Goal: Transaction & Acquisition: Purchase product/service

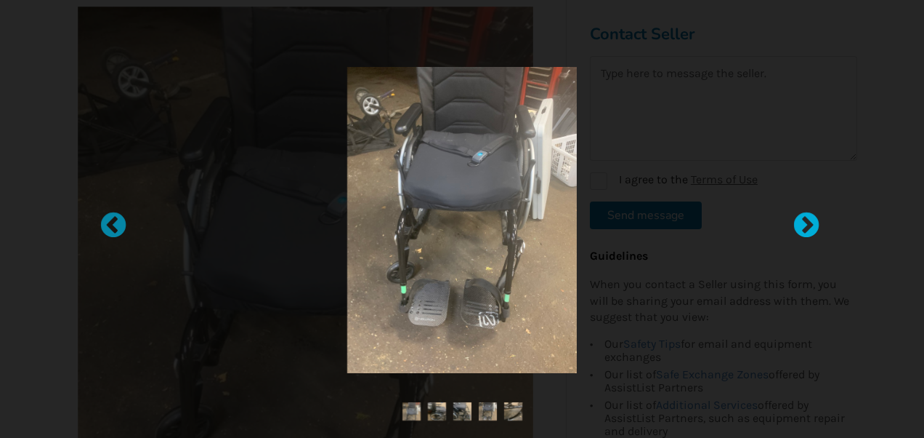
click at [806, 217] on div at bounding box center [799, 218] width 15 height 15
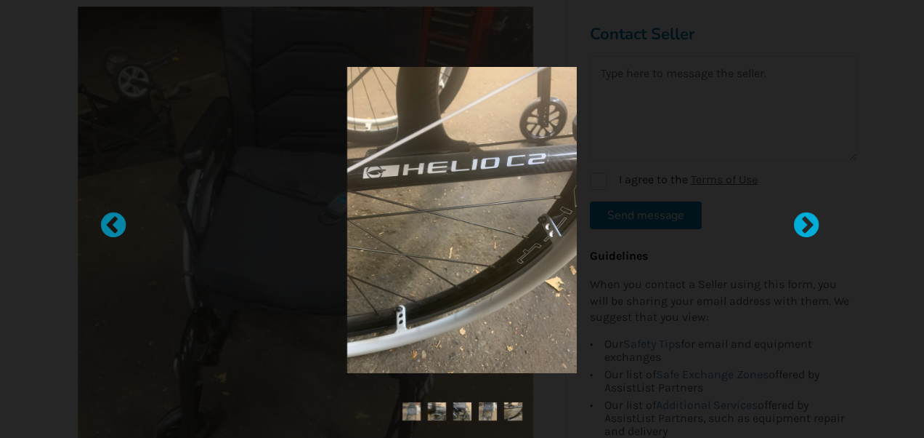
click at [806, 217] on div at bounding box center [799, 218] width 15 height 15
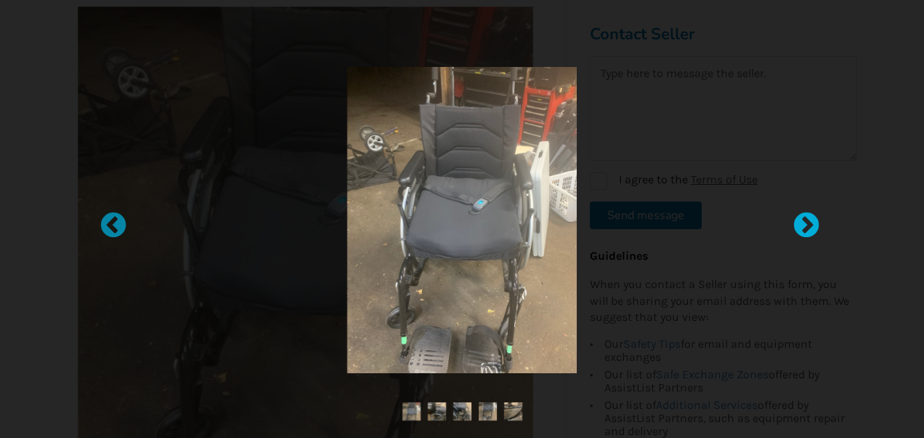
click at [806, 217] on div at bounding box center [799, 218] width 15 height 15
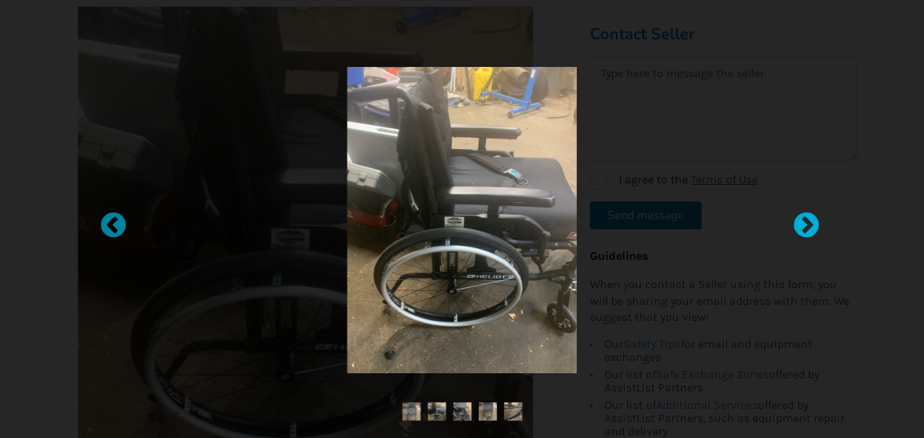
click at [806, 217] on div at bounding box center [799, 218] width 15 height 15
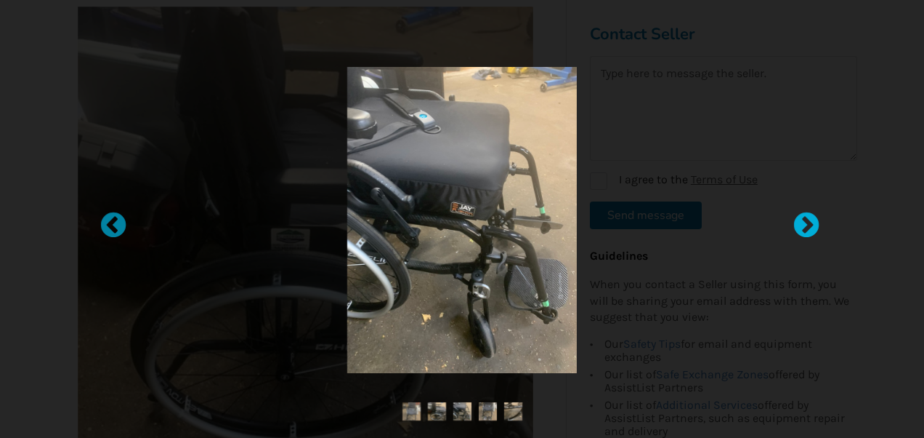
click at [806, 217] on div at bounding box center [799, 218] width 15 height 15
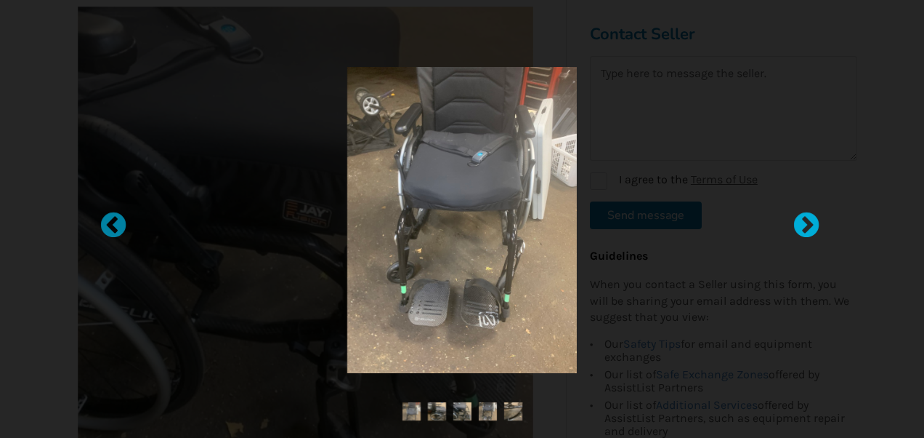
click at [806, 217] on div at bounding box center [799, 218] width 15 height 15
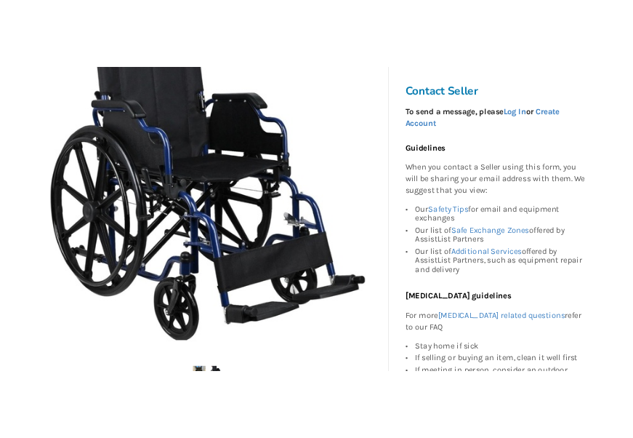
scroll to position [346, 0]
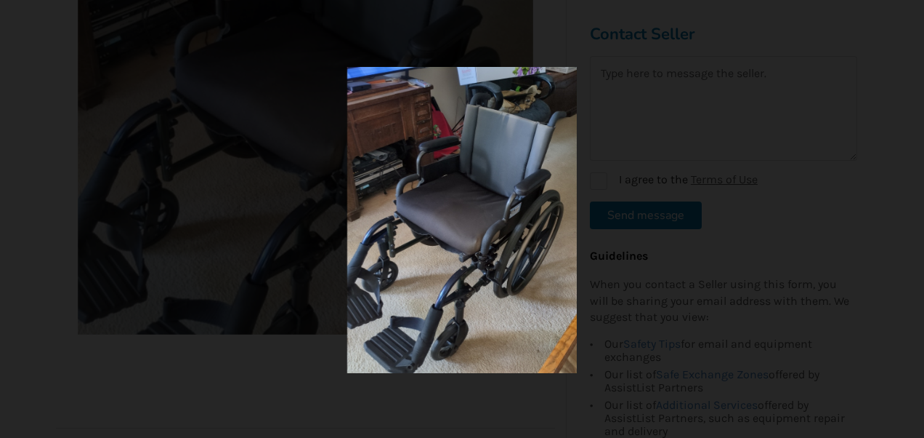
click at [799, 87] on div at bounding box center [462, 219] width 924 height 438
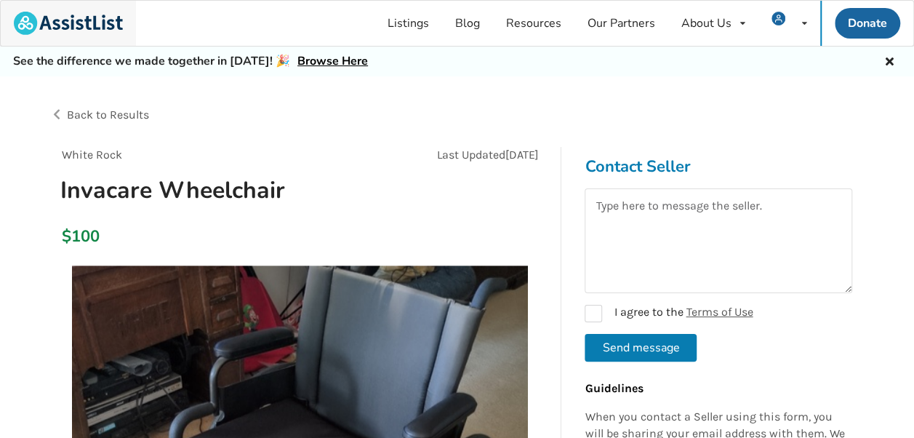
click at [94, 33] on img at bounding box center [68, 23] width 109 height 23
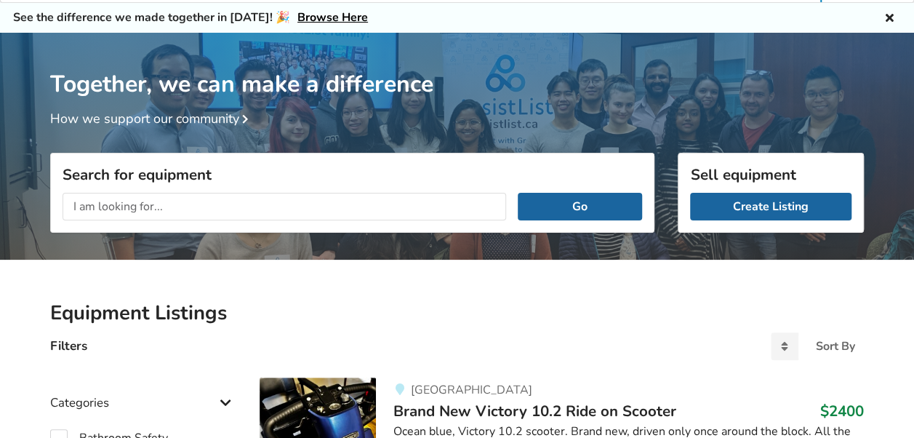
click at [131, 214] on input "text" at bounding box center [284, 207] width 443 height 28
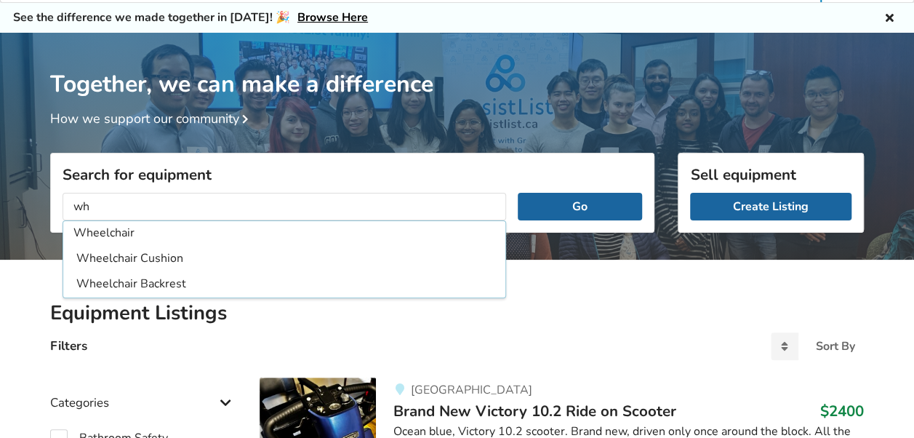
type input "Wheelchair"
click at [517, 193] on button "Go" at bounding box center [579, 207] width 124 height 28
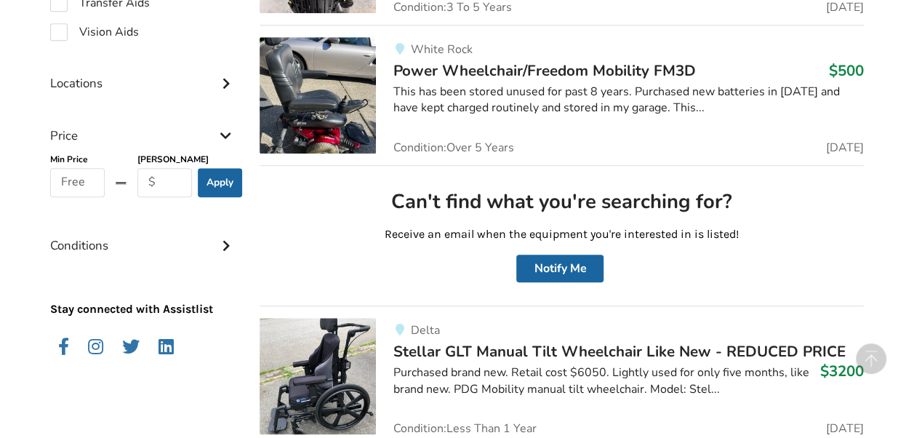
scroll to position [672, 0]
click at [153, 179] on input "text" at bounding box center [164, 181] width 55 height 29
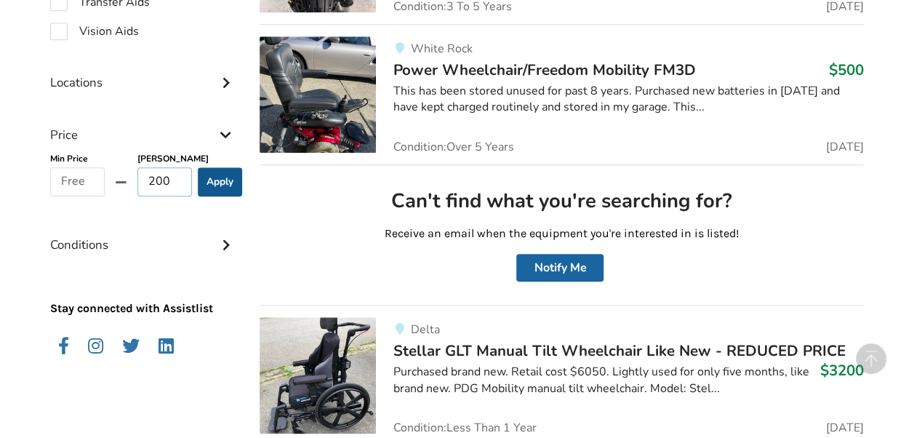
type input "200"
click at [212, 179] on button "Apply" at bounding box center [220, 181] width 44 height 29
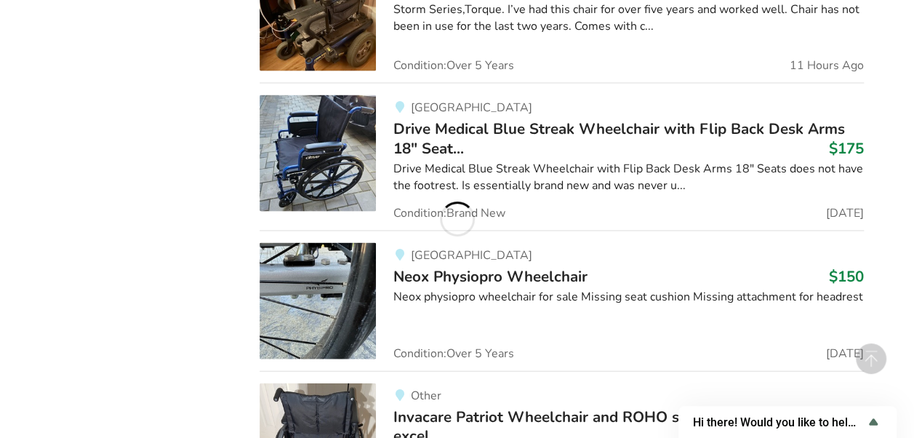
scroll to position [1625, 0]
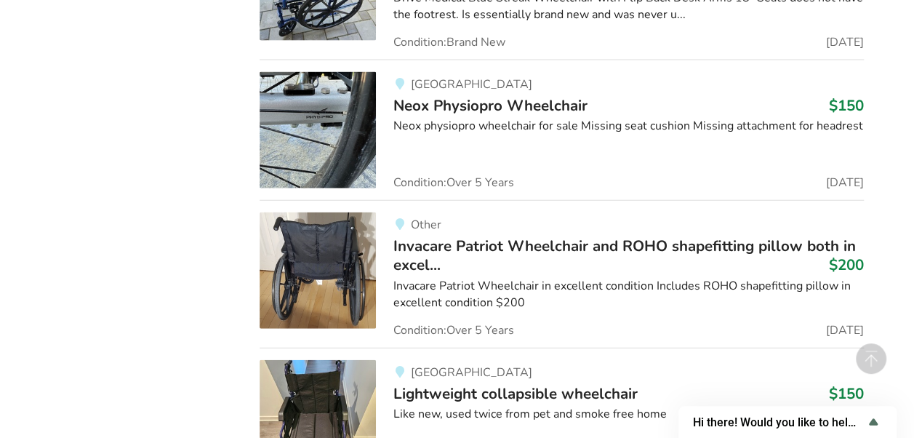
drag, startPoint x: 439, startPoint y: 234, endPoint x: 215, endPoint y: 249, distance: 224.3
click at [215, 249] on div "2 Filters Selected "Wheelchair" max price: 200 Categories Bathroom Safety Bedro…" at bounding box center [143, 275] width 209 height 2983
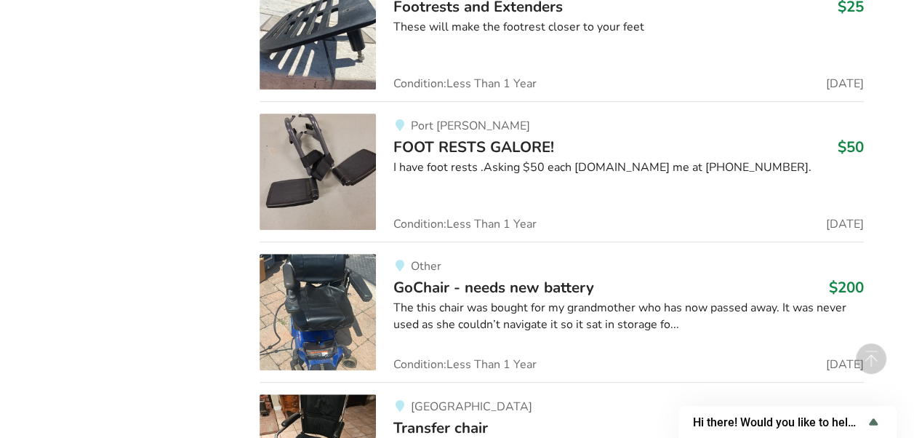
scroll to position [5966, 0]
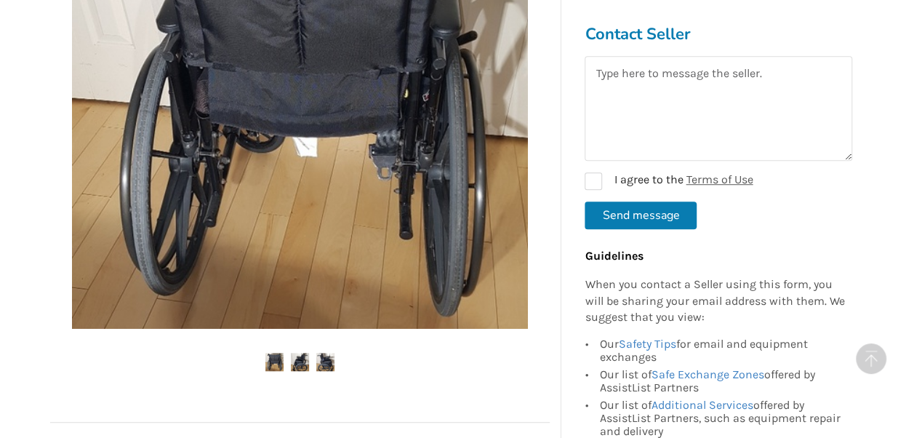
scroll to position [484, 0]
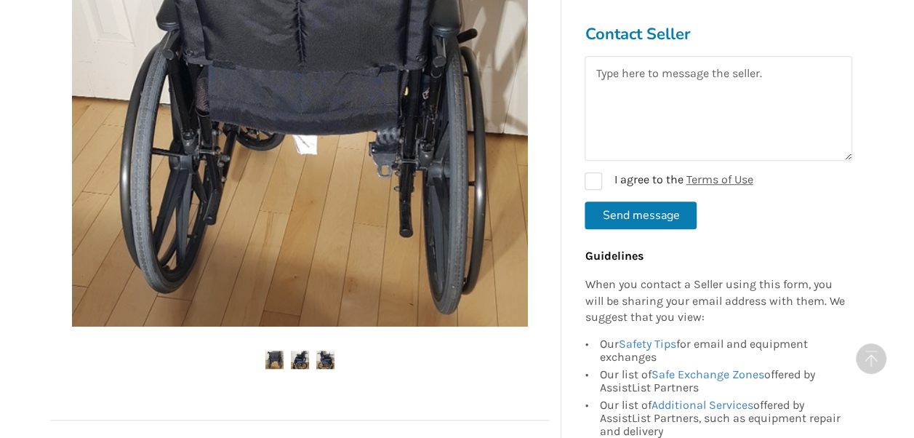
click at [291, 364] on img at bounding box center [300, 359] width 18 height 18
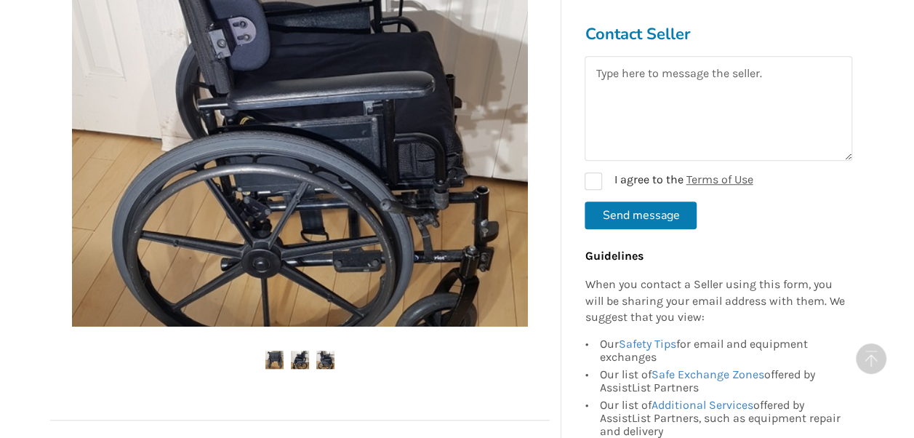
click at [327, 360] on img at bounding box center [325, 359] width 18 height 18
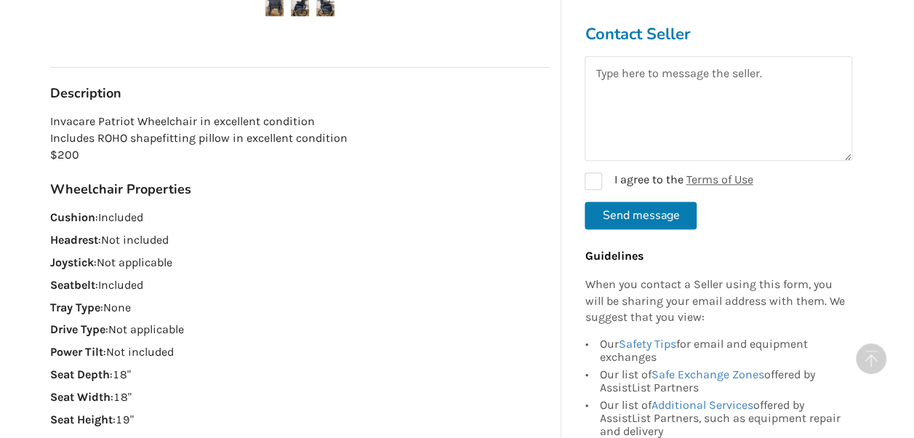
scroll to position [837, 0]
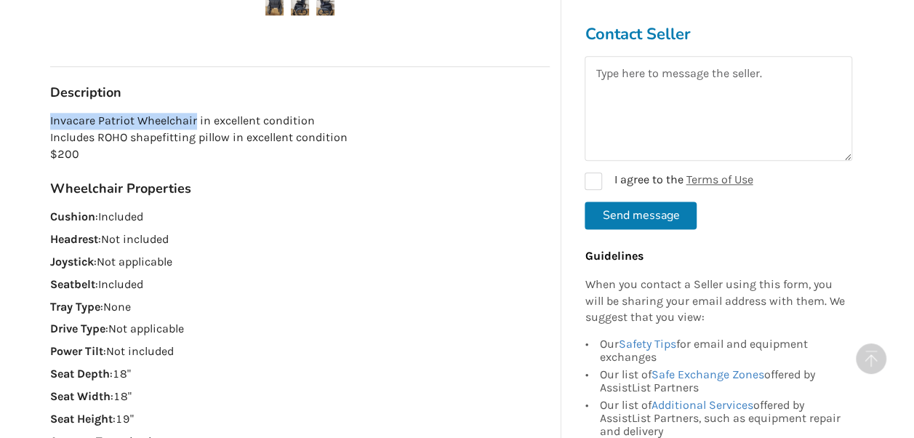
drag, startPoint x: 195, startPoint y: 118, endPoint x: 49, endPoint y: 124, distance: 146.2
click at [49, 124] on div "Other Last Updated [DATE] Invacare Patriot Wheelchair and ROHO shapefitting pil…" at bounding box center [300, 76] width 523 height 1533
copy p "Invacare Patriot Wheelchair"
click at [25, 201] on div "Back to Results Other Last Updated [DATE] Invacare Patriot Wheelchair and ROHO …" at bounding box center [457, 391] width 914 height 2304
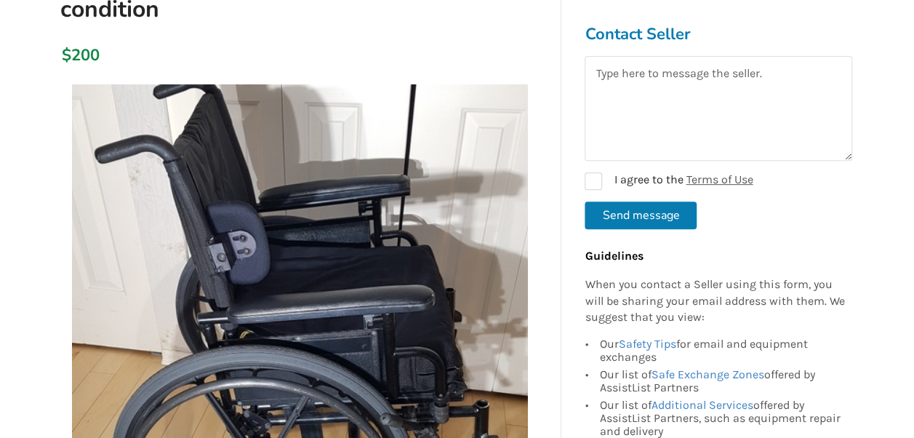
scroll to position [270, 0]
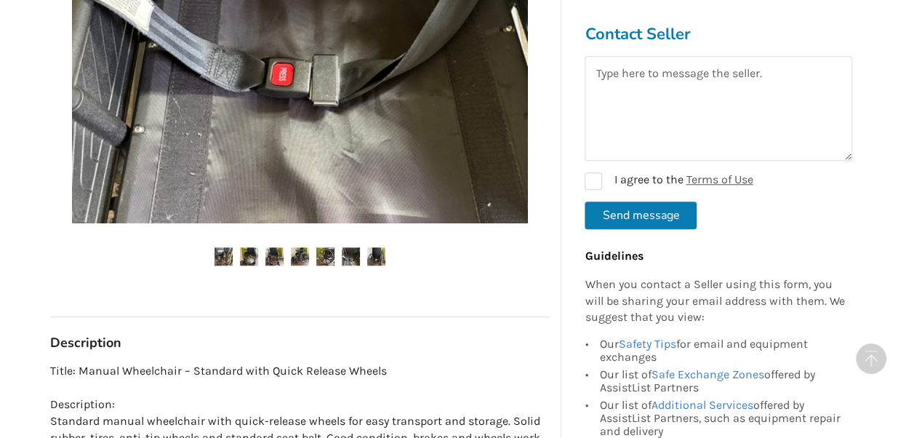
scroll to position [567, 0]
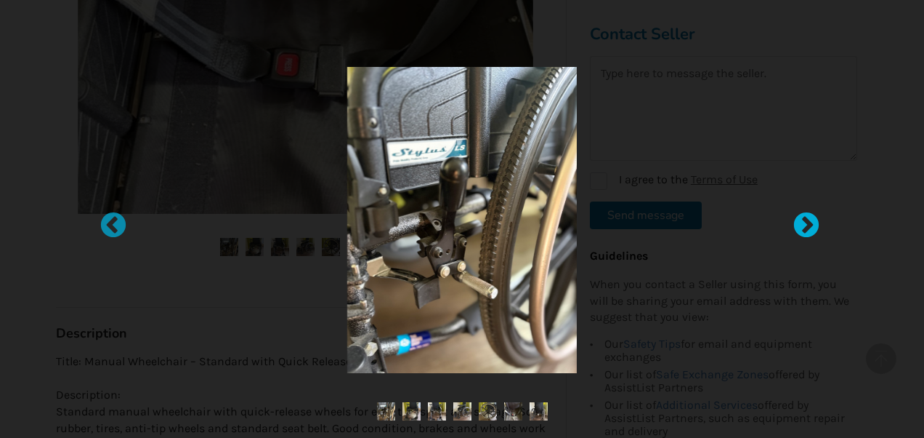
click at [807, 226] on div at bounding box center [799, 218] width 15 height 15
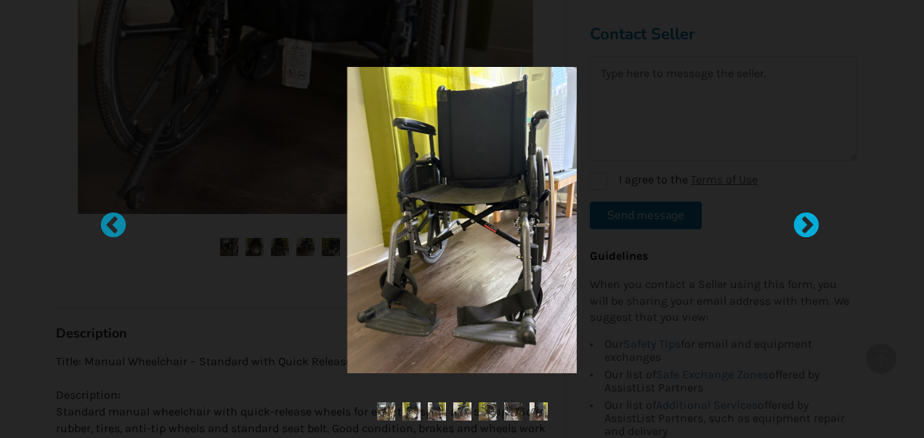
click at [807, 226] on div at bounding box center [799, 218] width 15 height 15
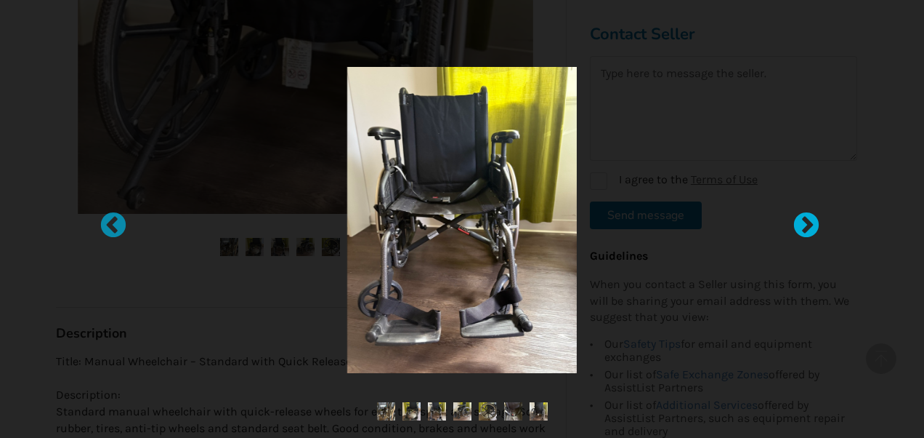
click at [807, 226] on div at bounding box center [799, 218] width 15 height 15
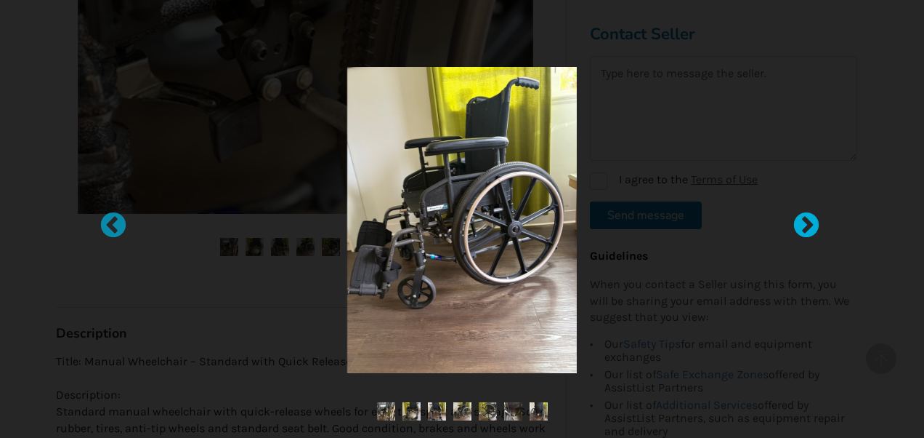
click at [807, 226] on div at bounding box center [799, 218] width 15 height 15
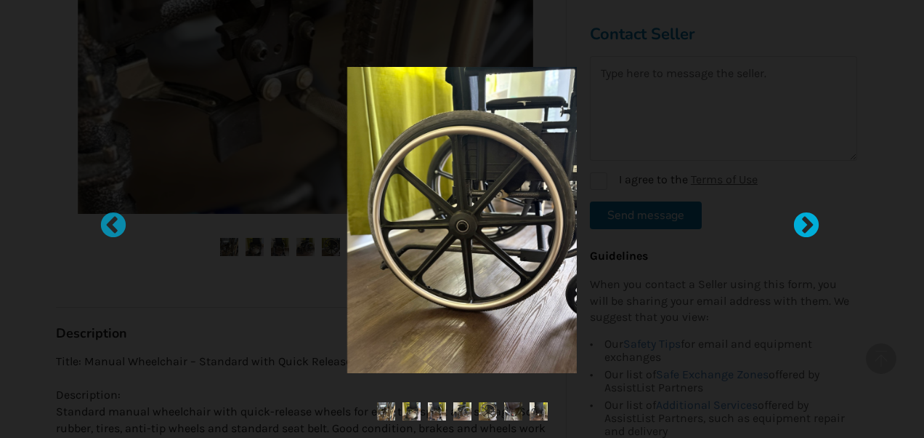
click at [807, 226] on div at bounding box center [799, 218] width 15 height 15
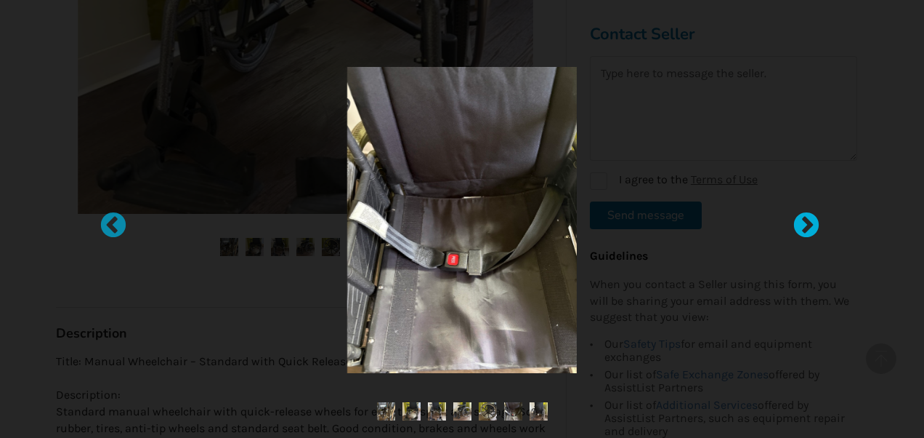
click at [807, 226] on div at bounding box center [799, 218] width 15 height 15
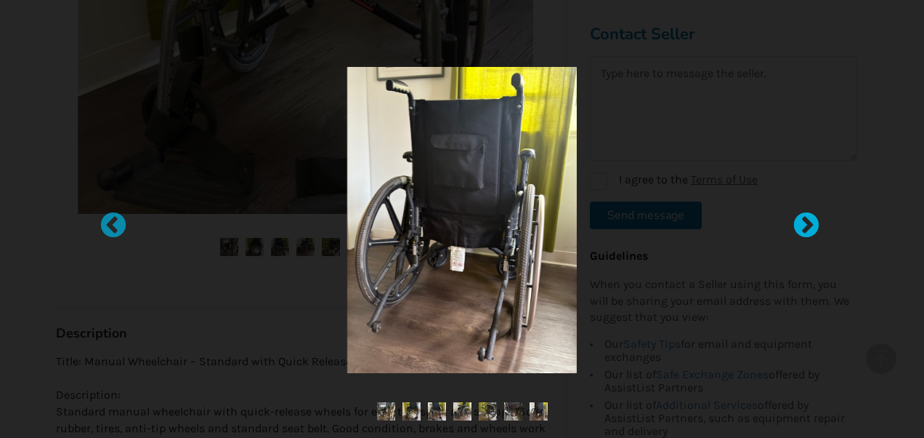
click at [807, 226] on div at bounding box center [799, 218] width 15 height 15
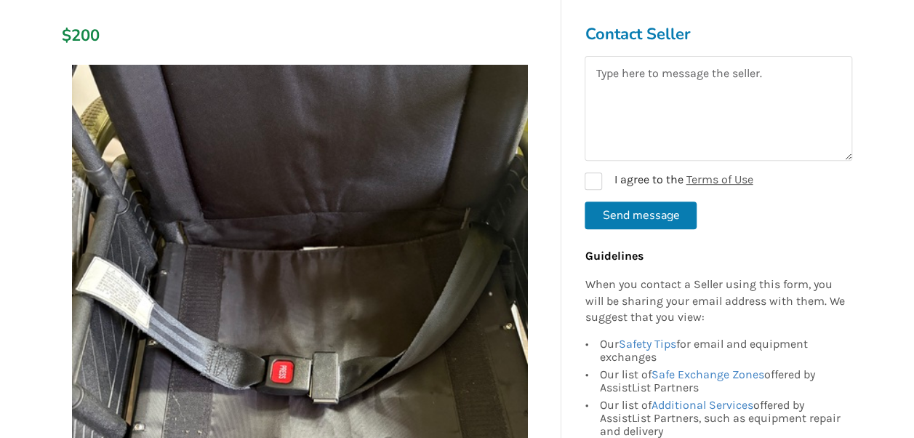
scroll to position [358, 0]
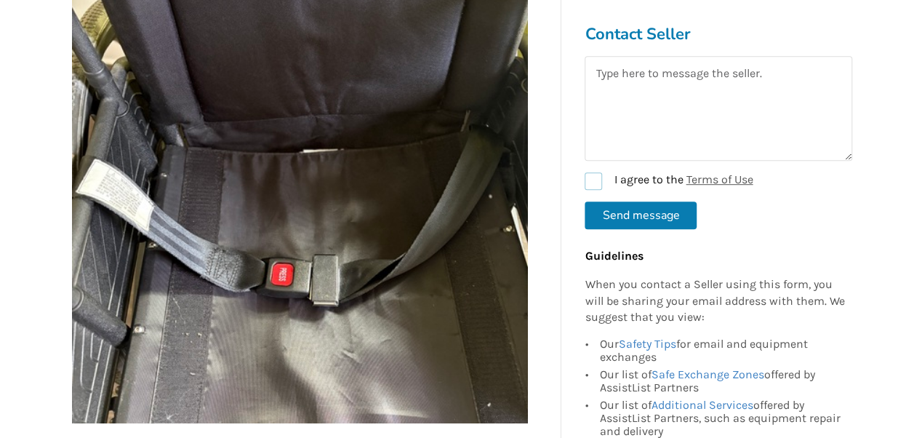
click at [585, 188] on label "I agree to the Terms of Use" at bounding box center [668, 180] width 168 height 17
checkbox input "true"
click at [635, 83] on textarea at bounding box center [717, 108] width 267 height 105
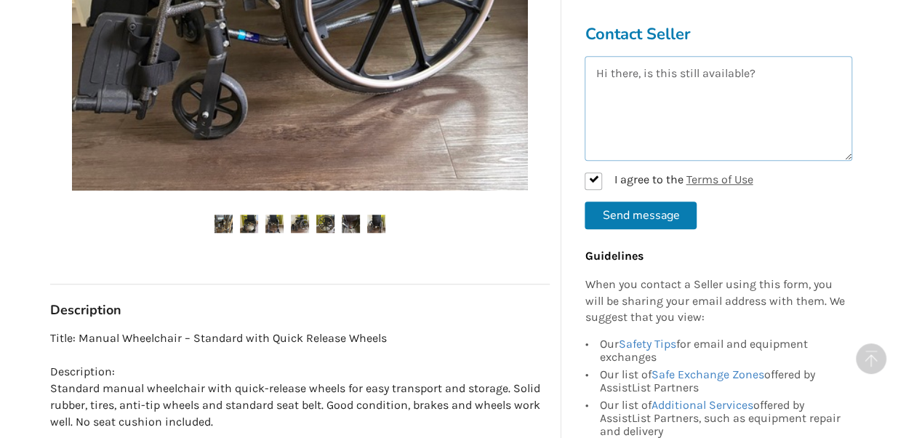
scroll to position [592, 0]
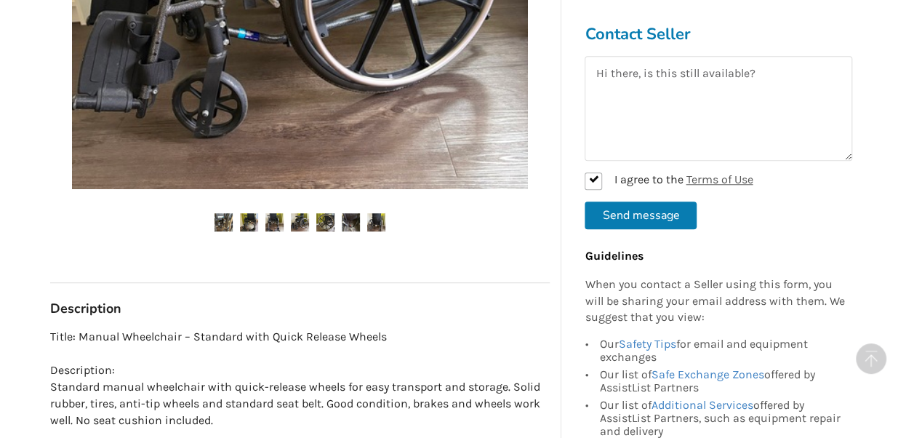
click at [225, 218] on img at bounding box center [223, 222] width 18 height 18
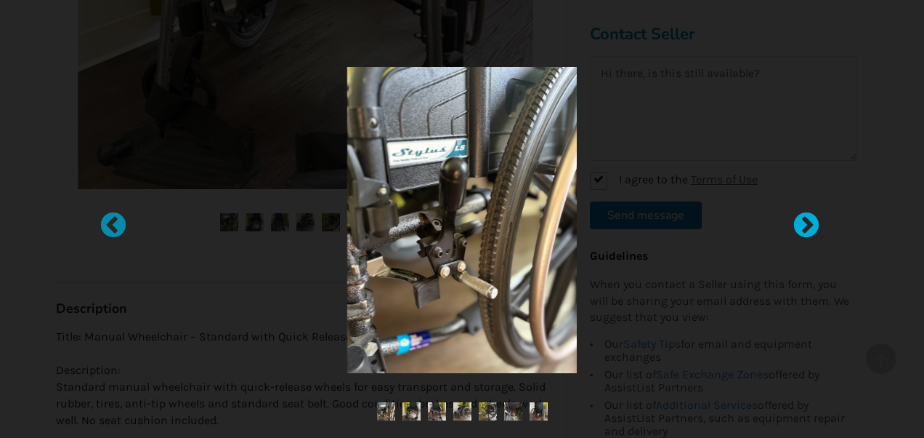
click at [804, 226] on div at bounding box center [799, 218] width 15 height 15
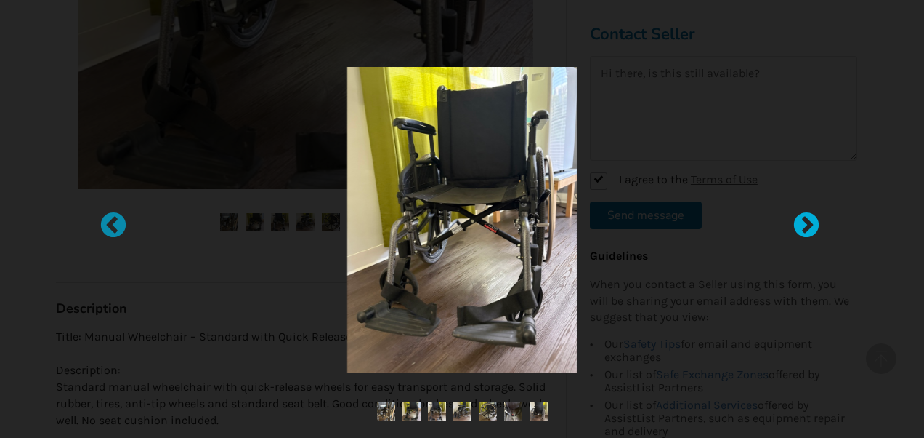
click at [804, 226] on div at bounding box center [799, 218] width 15 height 15
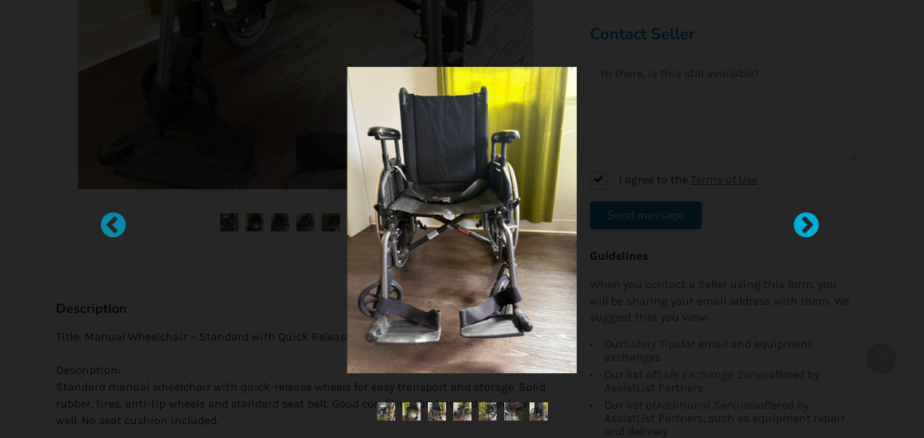
click at [804, 226] on div at bounding box center [799, 218] width 15 height 15
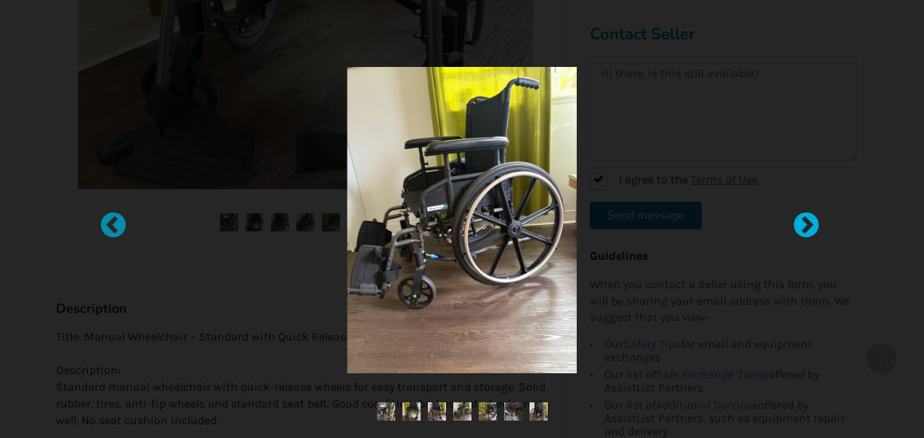
click at [804, 226] on div at bounding box center [799, 218] width 15 height 15
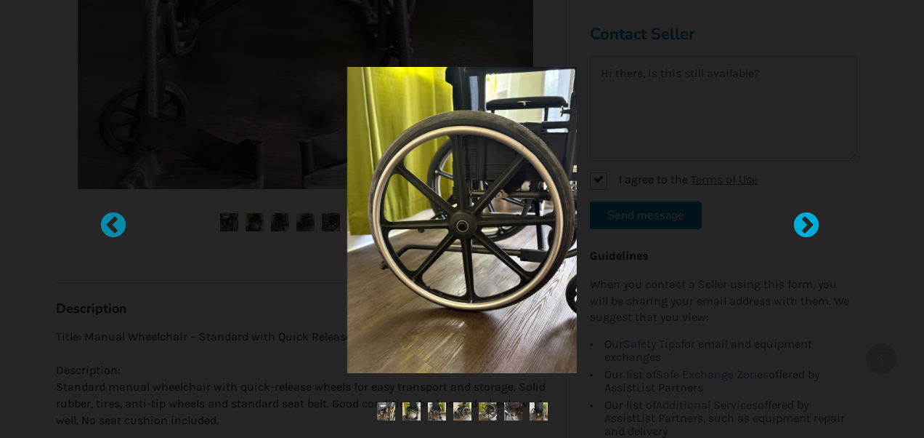
click at [804, 226] on div at bounding box center [799, 218] width 15 height 15
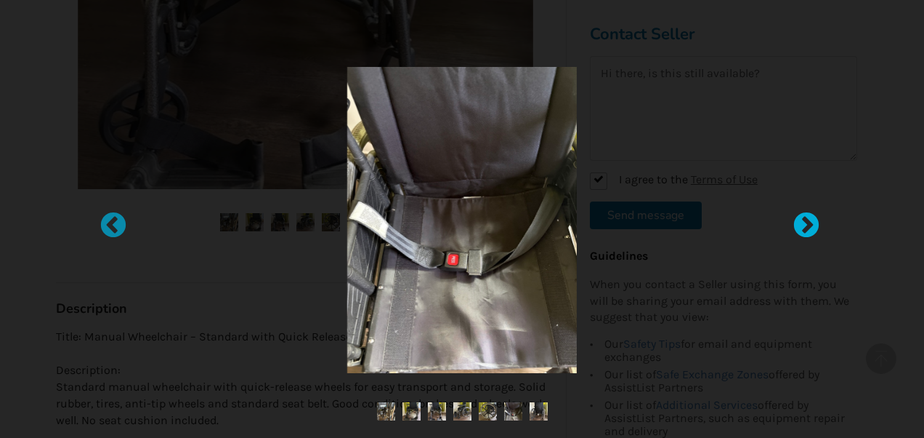
click at [804, 226] on div at bounding box center [799, 218] width 15 height 15
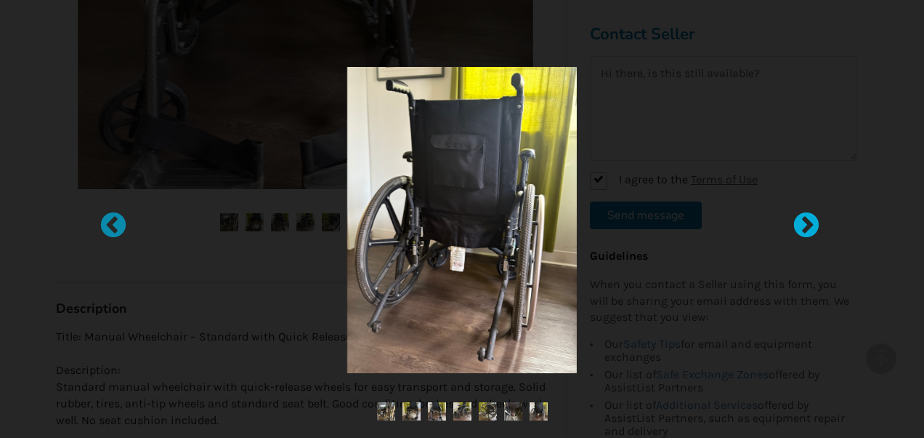
click at [804, 226] on div at bounding box center [799, 218] width 15 height 15
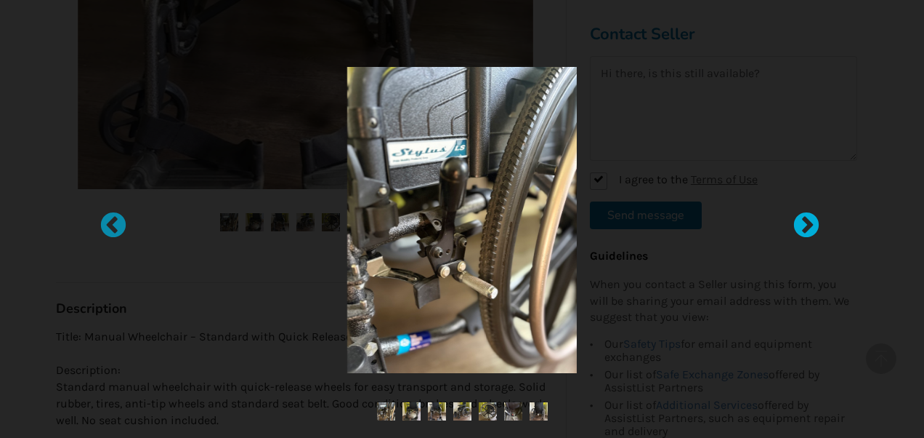
click at [804, 226] on div at bounding box center [799, 218] width 15 height 15
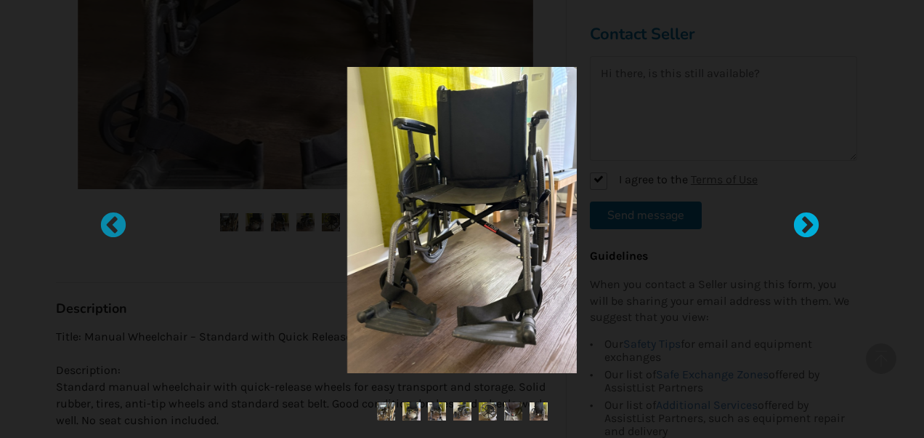
click at [804, 226] on div at bounding box center [799, 218] width 15 height 15
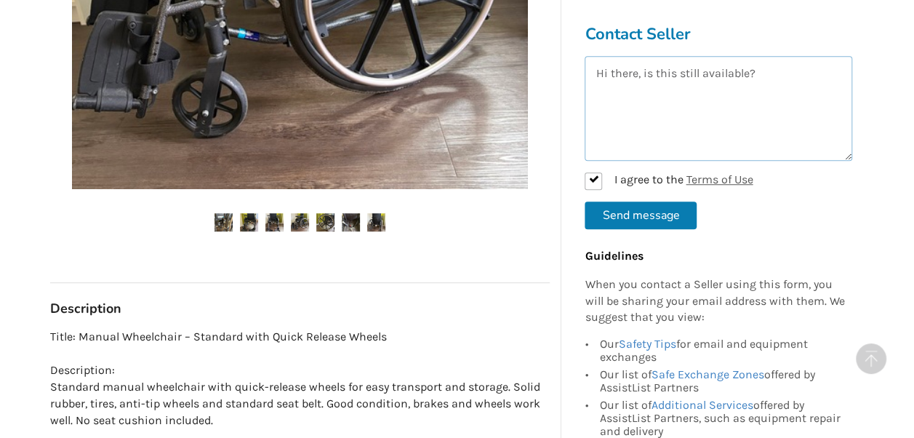
click at [782, 68] on textarea "Hi there, is this still available?" at bounding box center [717, 108] width 267 height 105
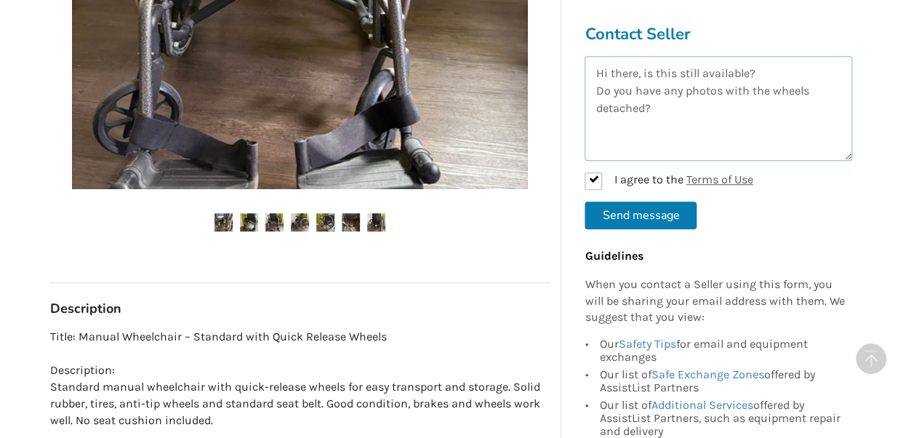
type textarea "Hi there, is this still available? Do you have any photos with the wheels detac…"
click at [688, 221] on button "Send message" at bounding box center [640, 215] width 112 height 28
checkbox input "false"
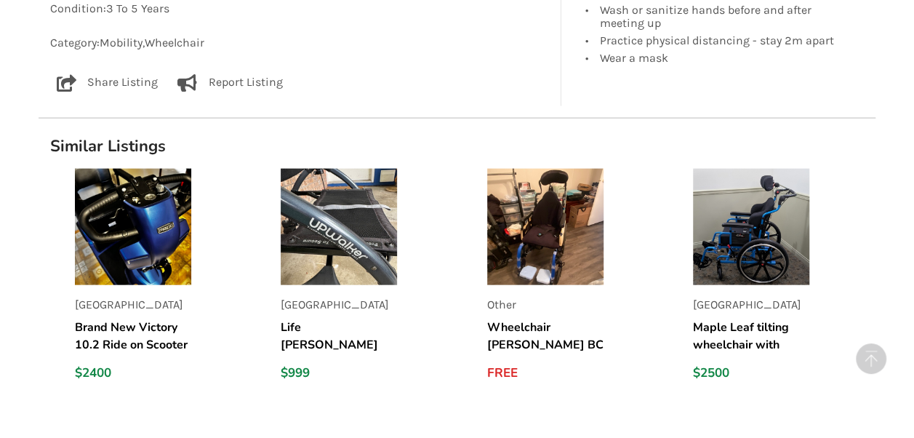
scroll to position [1512, 0]
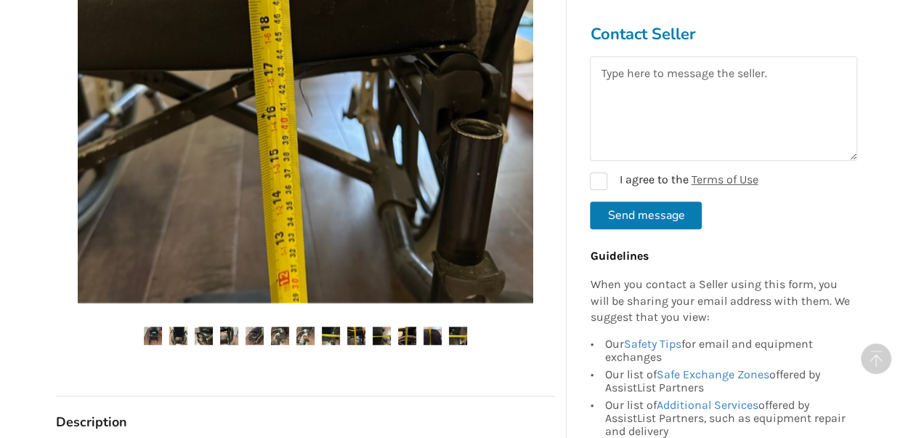
scroll to position [416, 0]
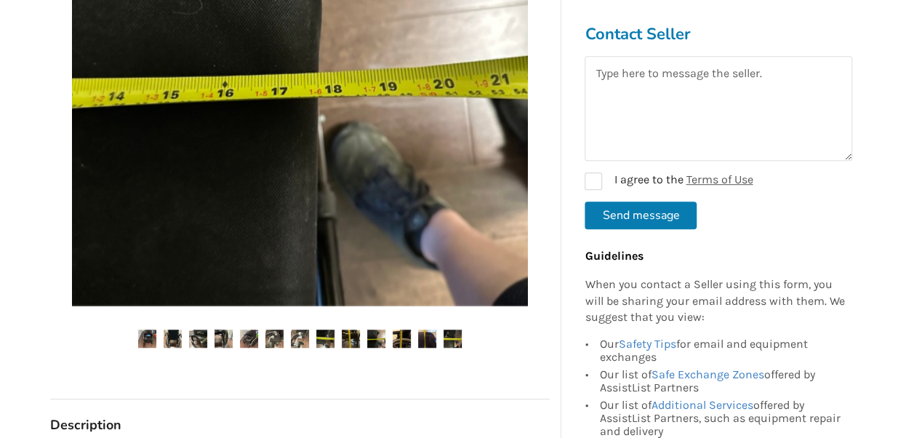
click at [215, 180] on img at bounding box center [300, 78] width 456 height 456
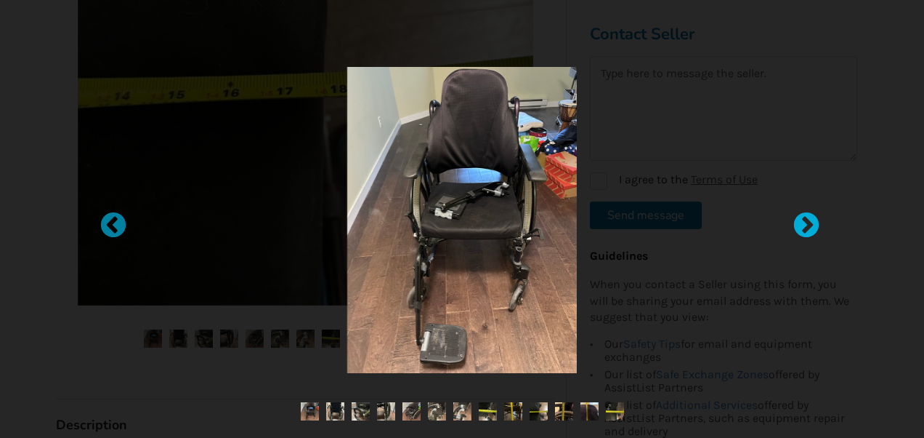
click at [796, 217] on div at bounding box center [799, 218] width 15 height 15
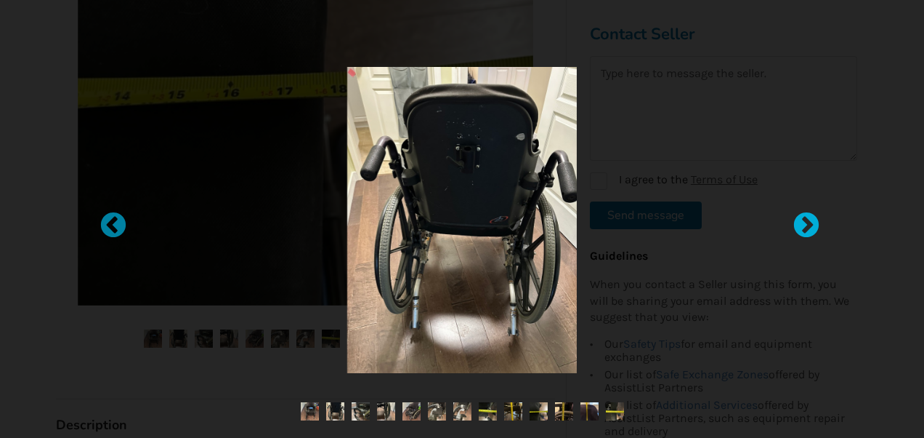
click at [796, 217] on div at bounding box center [799, 218] width 15 height 15
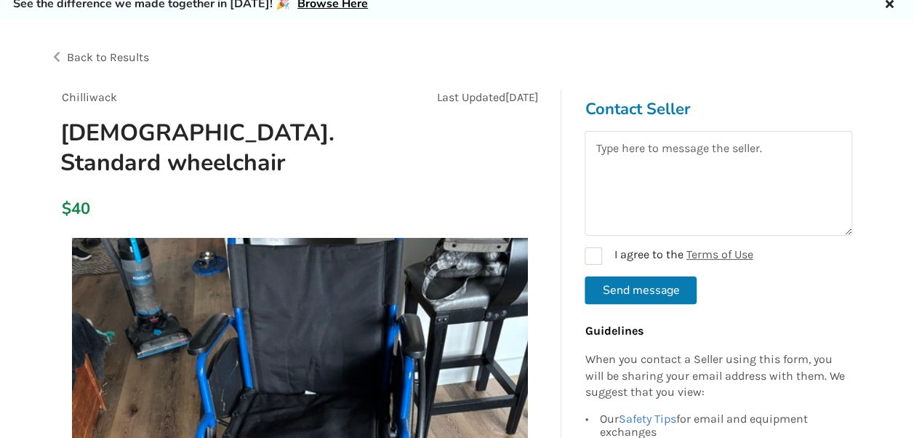
scroll to position [31, 0]
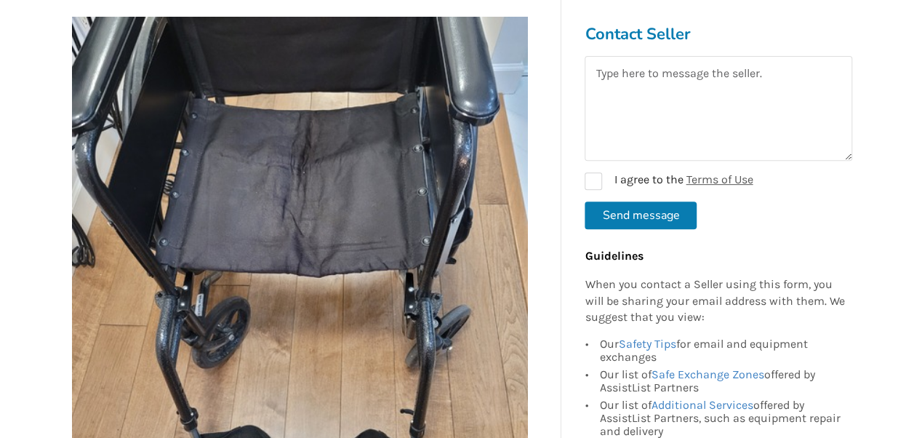
scroll to position [278, 0]
click at [294, 229] on img at bounding box center [300, 245] width 456 height 456
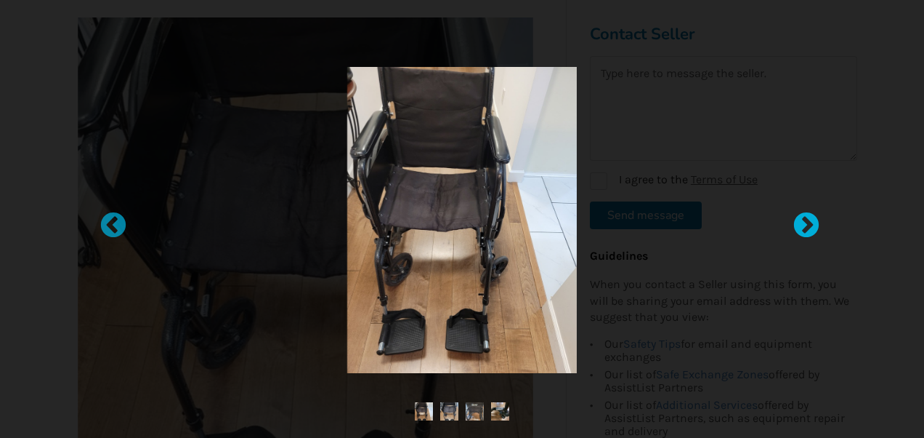
click at [805, 221] on div at bounding box center [799, 218] width 15 height 15
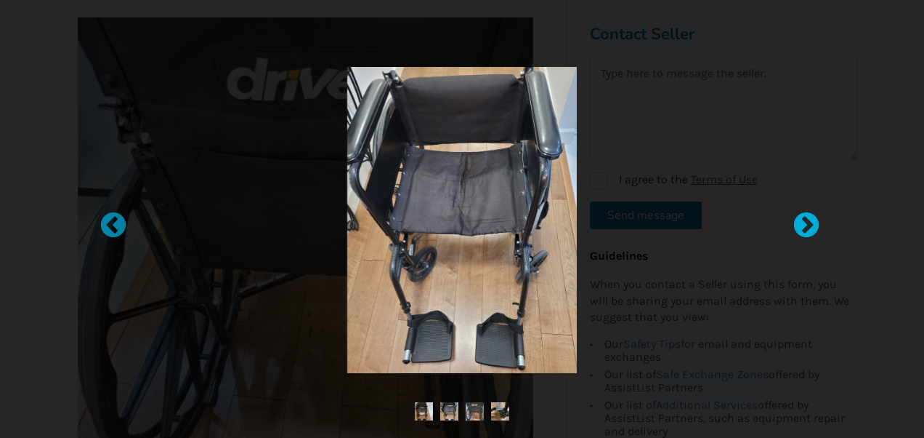
click at [805, 221] on div at bounding box center [799, 218] width 15 height 15
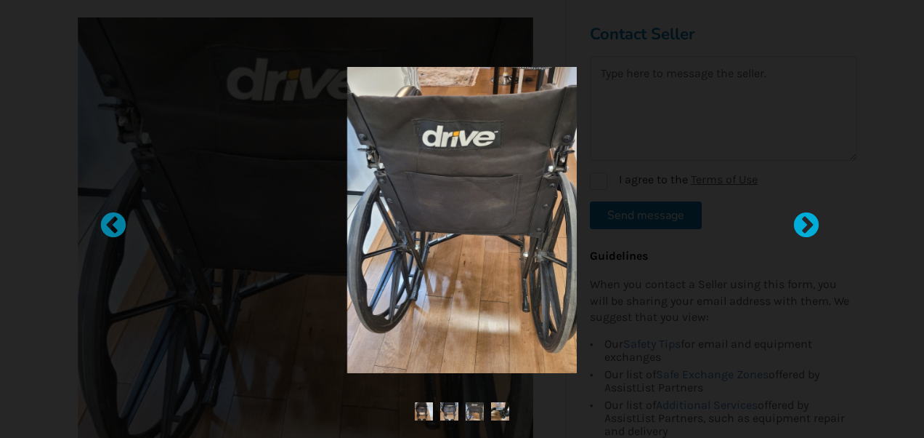
click at [805, 221] on div at bounding box center [799, 218] width 15 height 15
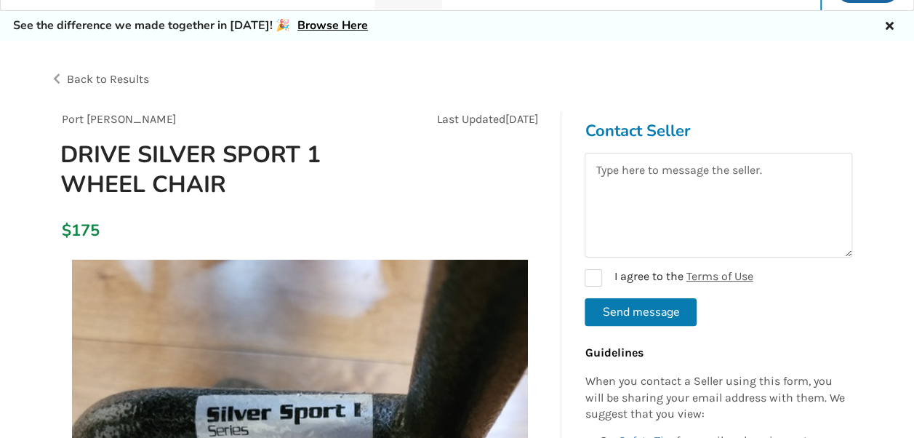
scroll to position [25, 0]
